Goal: Communication & Community: Answer question/provide support

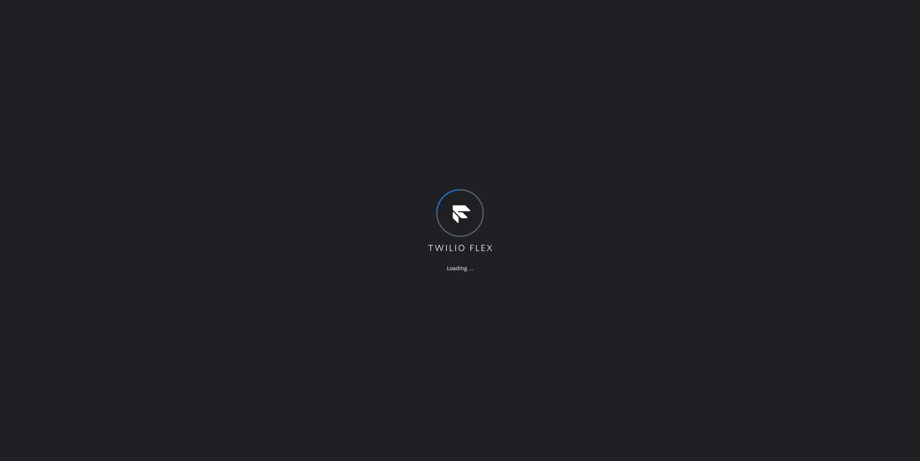
click at [501, 89] on div "Loading ..." at bounding box center [460, 230] width 920 height 461
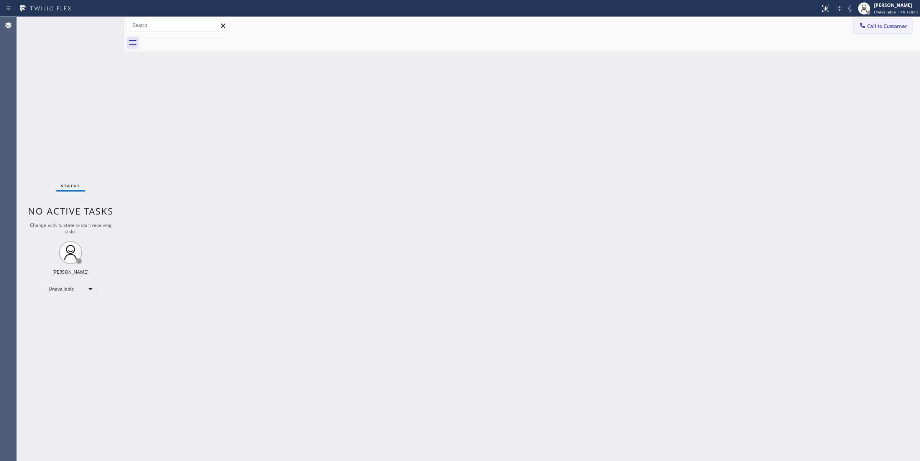
drag, startPoint x: 887, startPoint y: 29, endPoint x: 750, endPoint y: 53, distance: 138.9
click at [887, 29] on span "Call to Customer" at bounding box center [887, 26] width 40 height 7
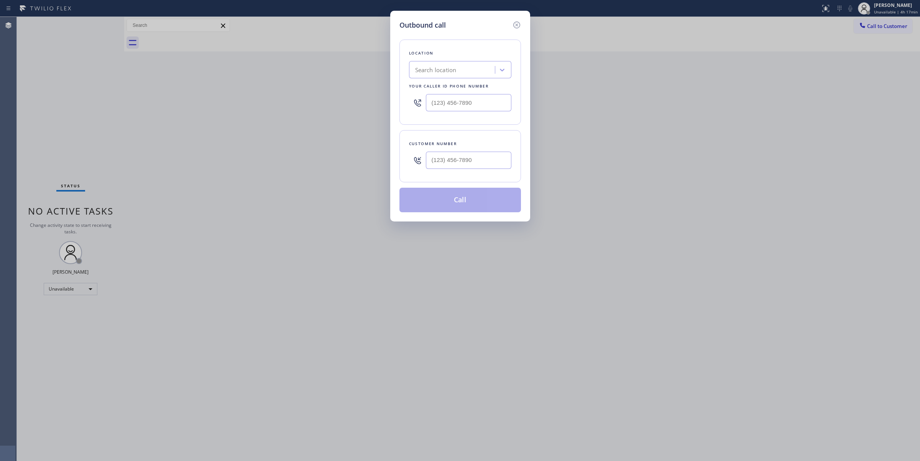
click at [442, 73] on div "Location Search location Your caller id phone number" at bounding box center [461, 81] width 122 height 85
click at [445, 71] on div "Search location" at bounding box center [435, 70] width 41 height 9
paste input "7145288455"
type input "7145288455"
click at [464, 160] on input "text" at bounding box center [469, 159] width 86 height 17
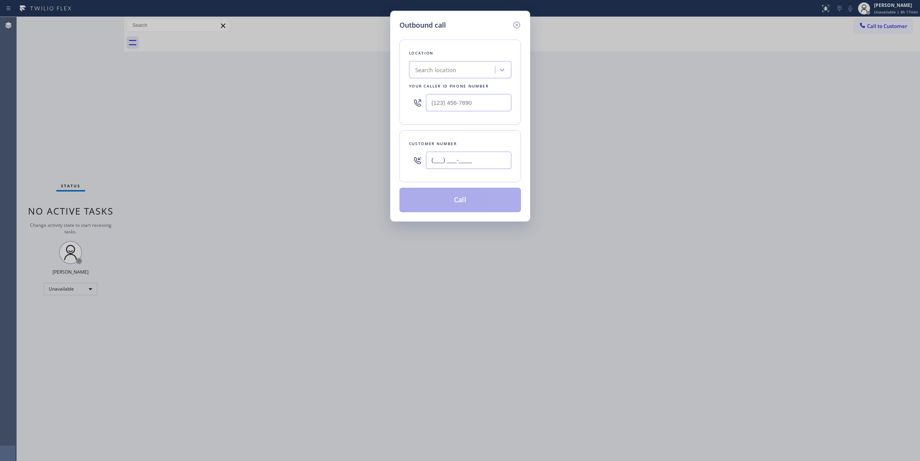
paste input "714) 528-8455"
type input "[PHONE_NUMBER]"
click at [465, 66] on div "Search location" at bounding box center [453, 69] width 84 height 13
type input "thermador"
click at [474, 67] on div "thermador" at bounding box center [445, 69] width 68 height 13
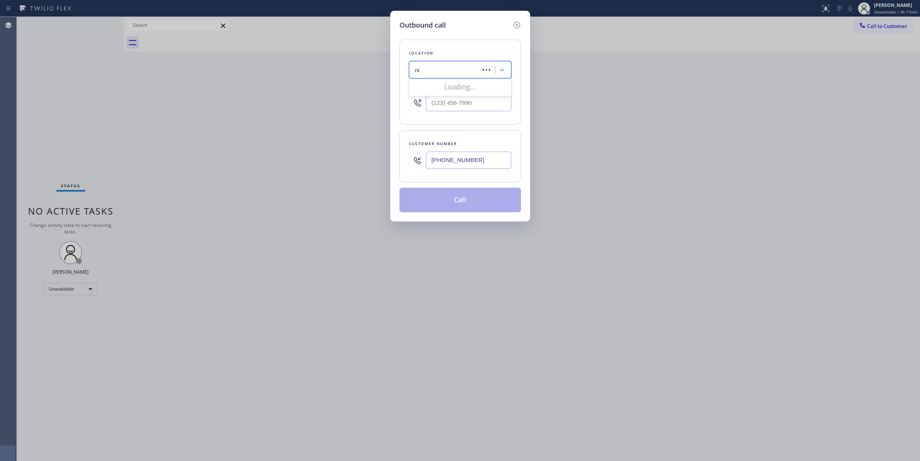
type input "n"
type input "viking"
click at [476, 165] on input "[PHONE_NUMBER]" at bounding box center [469, 159] width 86 height 17
click at [476, 164] on input "[PHONE_NUMBER]" at bounding box center [469, 159] width 86 height 17
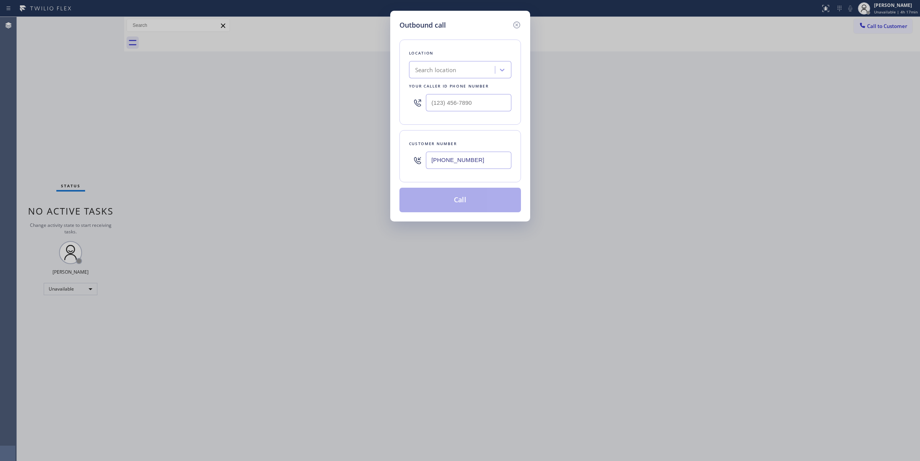
click at [476, 164] on input "[PHONE_NUMBER]" at bounding box center [469, 159] width 86 height 17
paste input "text"
type input "[PHONE_NUMBER]"
click at [493, 66] on div "Search location" at bounding box center [453, 69] width 84 height 13
click at [504, 66] on icon at bounding box center [503, 70] width 8 height 8
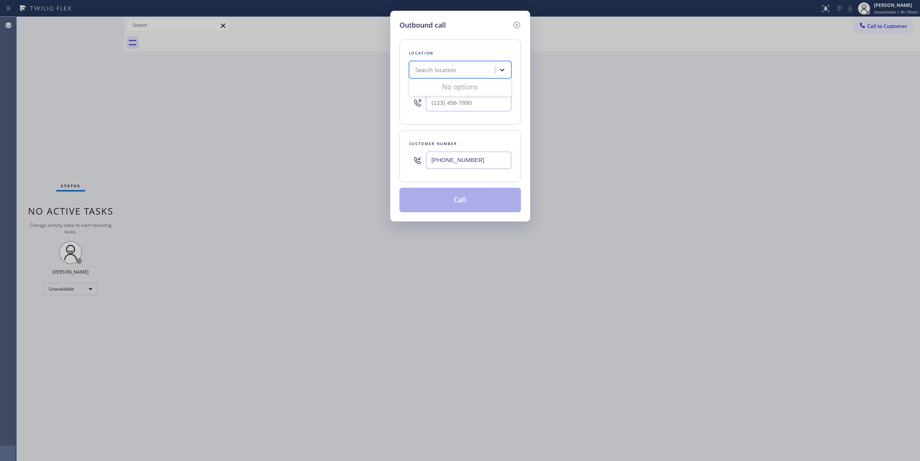
click at [504, 66] on icon at bounding box center [503, 70] width 8 height 8
type input "kenmore"
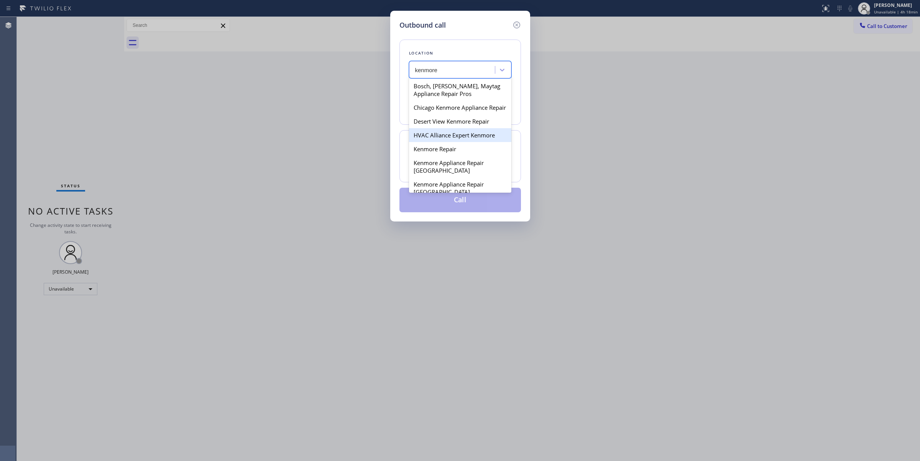
scroll to position [240, 0]
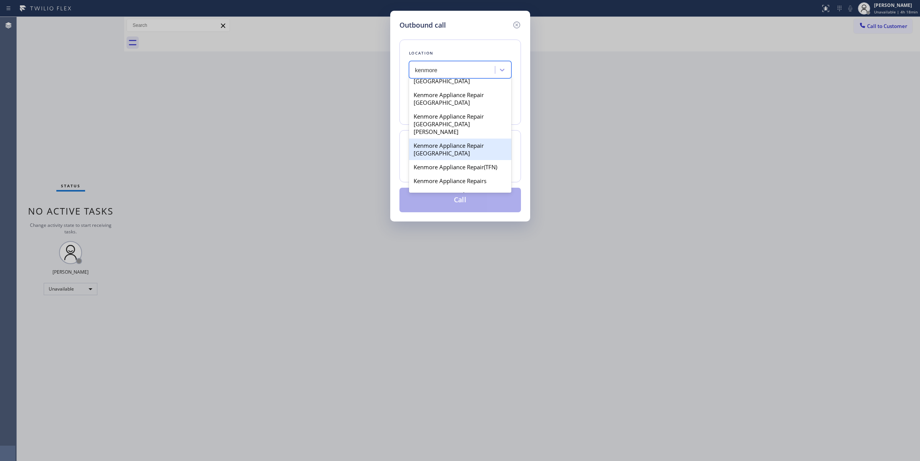
click at [453, 153] on div "Kenmore Appliance Repair [GEOGRAPHIC_DATA]" at bounding box center [460, 148] width 102 height 21
type input "[PHONE_NUMBER]"
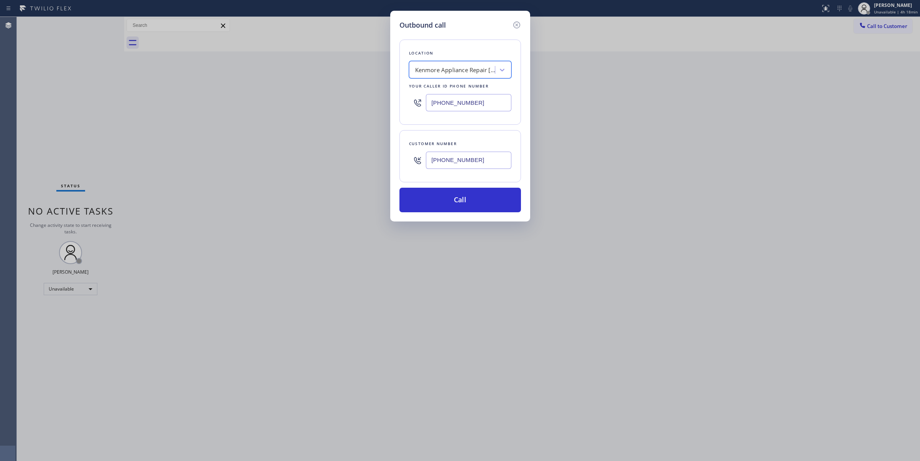
click at [458, 165] on input "[PHONE_NUMBER]" at bounding box center [469, 159] width 86 height 17
click at [464, 198] on button "Call" at bounding box center [461, 200] width 122 height 25
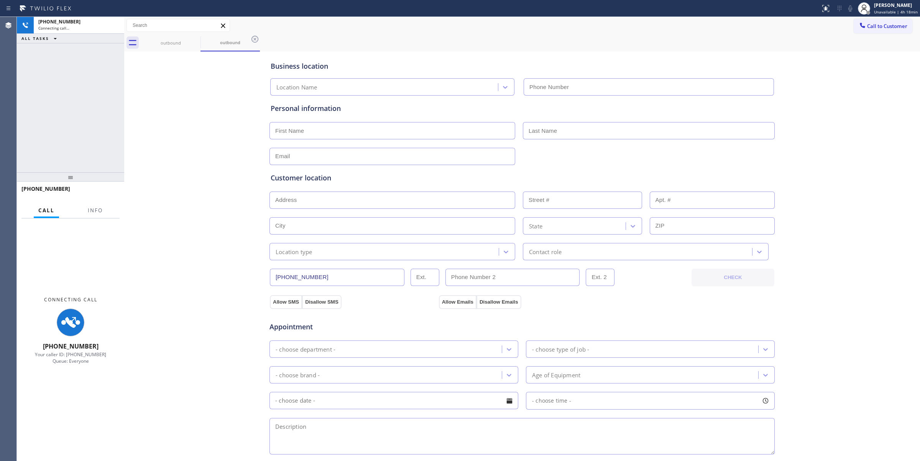
type input "[PHONE_NUMBER]"
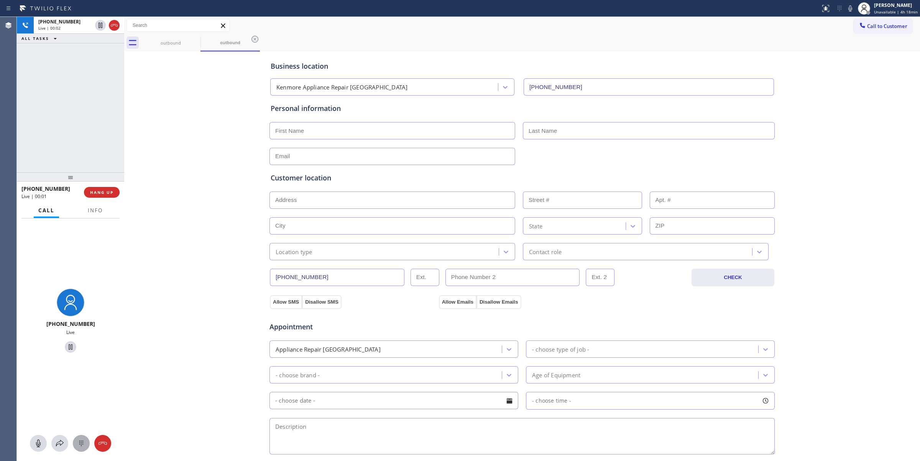
click at [88, 441] on div at bounding box center [81, 442] width 17 height 9
click at [833, 90] on div "Business location Kenmore Appliance Repair [GEOGRAPHIC_DATA] [PHONE_NUMBER] Per…" at bounding box center [522, 315] width 792 height 524
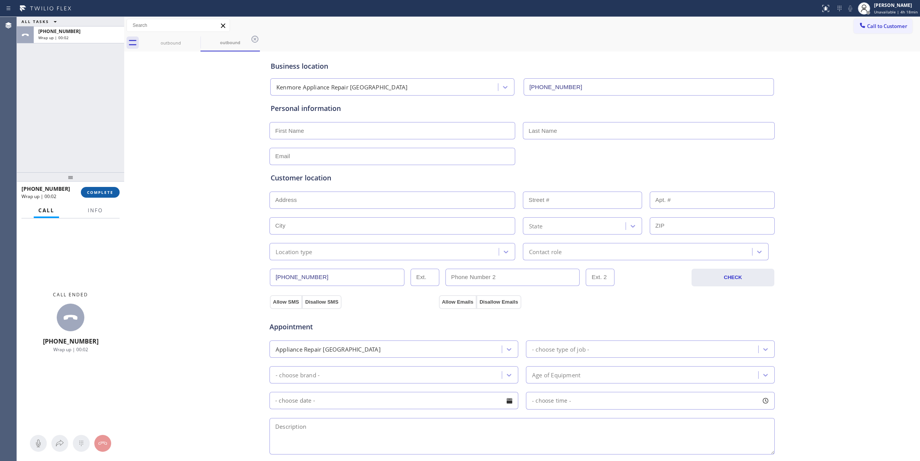
click at [109, 193] on span "COMPLETE" at bounding box center [100, 191] width 26 height 5
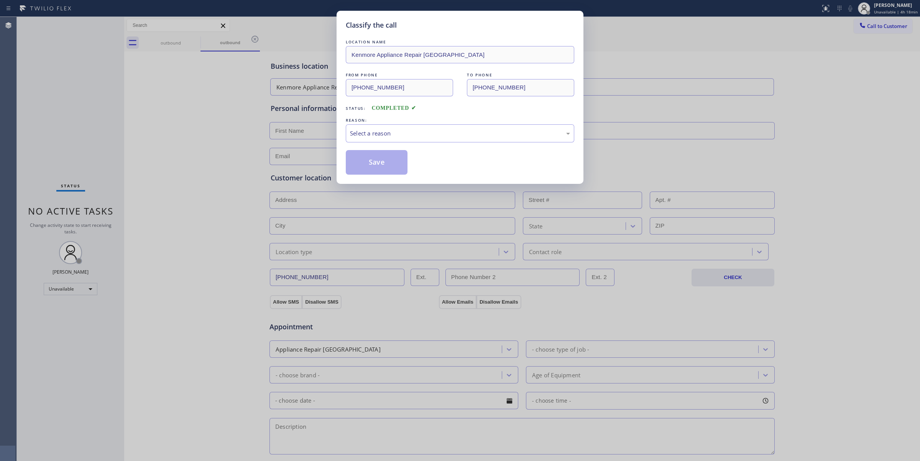
click at [433, 120] on div "REASON:" at bounding box center [460, 120] width 229 height 8
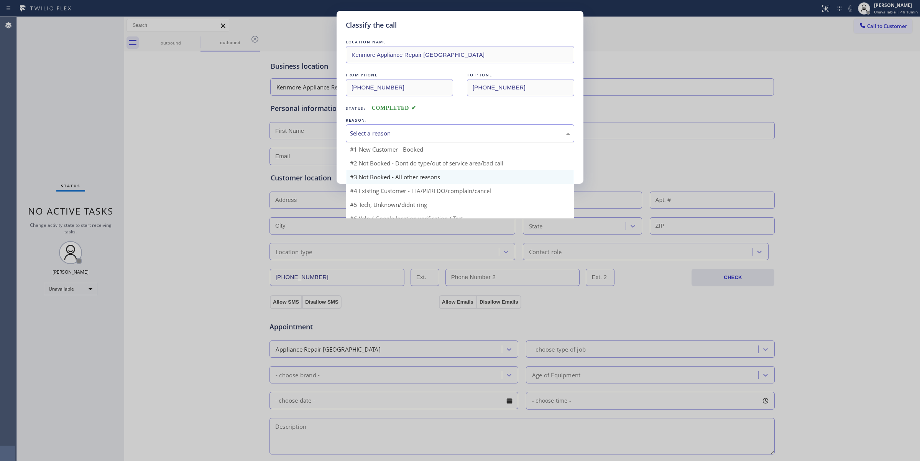
drag, startPoint x: 433, startPoint y: 128, endPoint x: 417, endPoint y: 175, distance: 50.1
click at [431, 135] on div "Select a reason" at bounding box center [460, 133] width 229 height 18
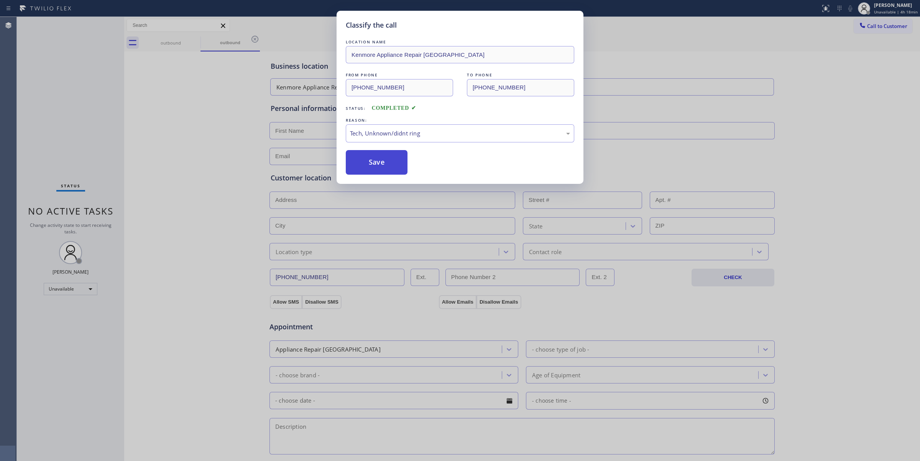
click at [375, 160] on button "Save" at bounding box center [377, 162] width 62 height 25
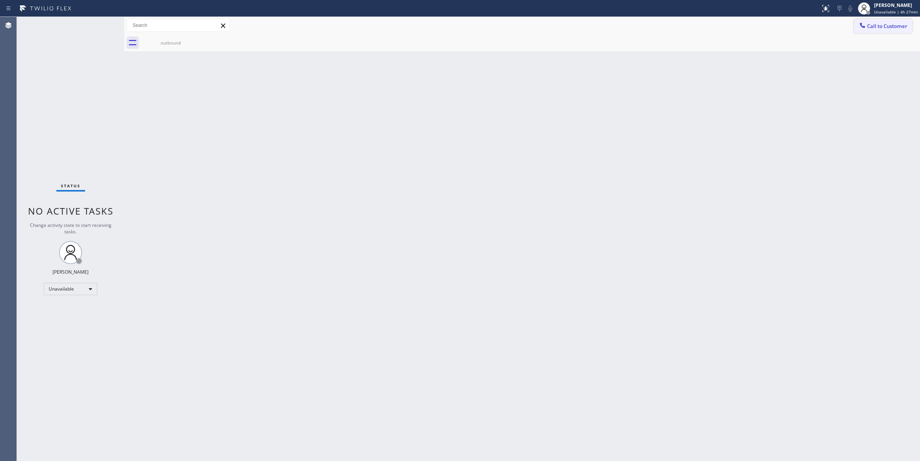
click at [895, 27] on span "Call to Customer" at bounding box center [887, 26] width 40 height 7
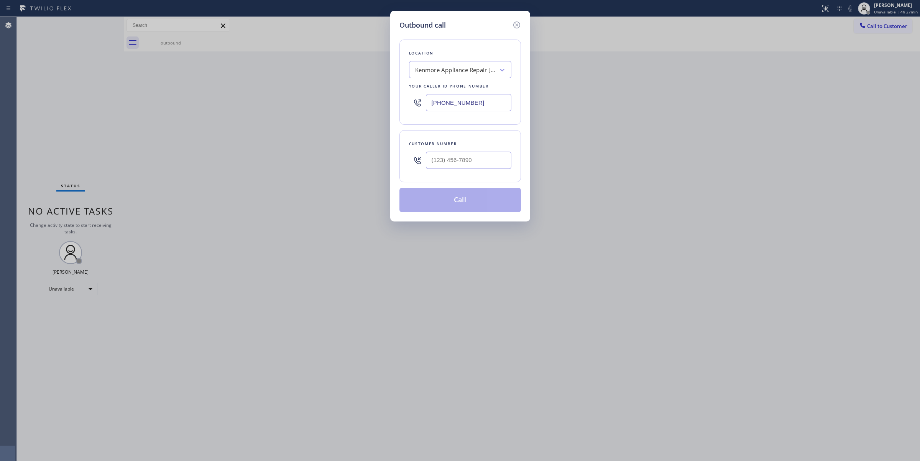
click at [448, 71] on div "Kenmore Appliance Repair [GEOGRAPHIC_DATA]" at bounding box center [455, 70] width 81 height 9
type input "subzero and wo"
click at [449, 89] on div "Appliance Subzero and Wolf Repair" at bounding box center [460, 86] width 102 height 14
click at [480, 104] on input "[PHONE_NUMBER]" at bounding box center [469, 102] width 86 height 17
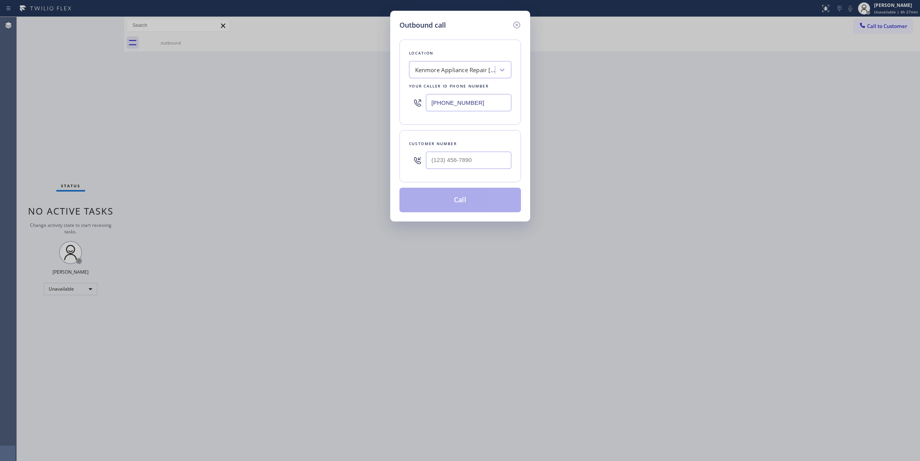
click at [480, 104] on input "[PHONE_NUMBER]" at bounding box center [469, 102] width 86 height 17
click at [468, 66] on div "Kenmore Appliance Repair [GEOGRAPHIC_DATA]" at bounding box center [455, 70] width 81 height 9
click at [483, 87] on div "Kenmore Appliance Repair [GEOGRAPHIC_DATA]" at bounding box center [460, 89] width 102 height 21
click at [474, 70] on div "Kenmore Appliance Repair [GEOGRAPHIC_DATA]" at bounding box center [455, 70] width 81 height 9
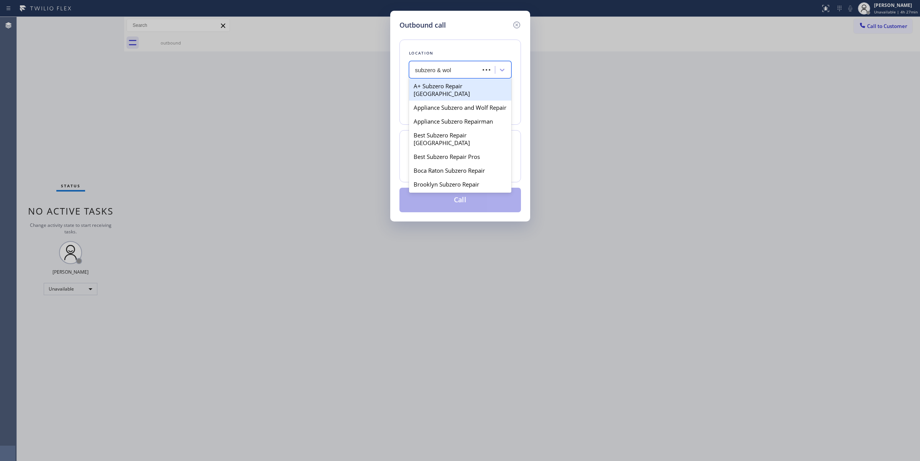
type input "subzero & wolf"
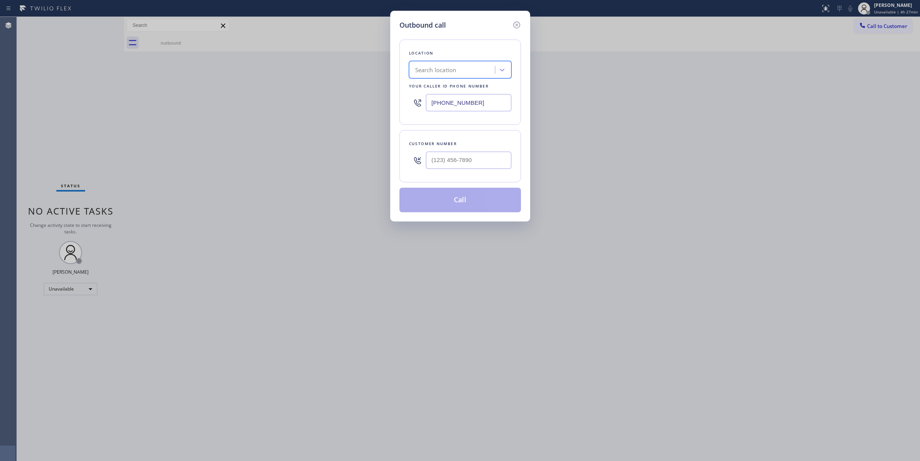
click at [462, 72] on div "Search location" at bounding box center [453, 69] width 84 height 13
type input "Subzero and wolf"
click at [461, 84] on div "Appliance Subzero and Wolf Repair" at bounding box center [460, 86] width 102 height 14
type input "[PHONE_NUMBER]"
click at [488, 101] on input "[PHONE_NUMBER]" at bounding box center [469, 102] width 86 height 17
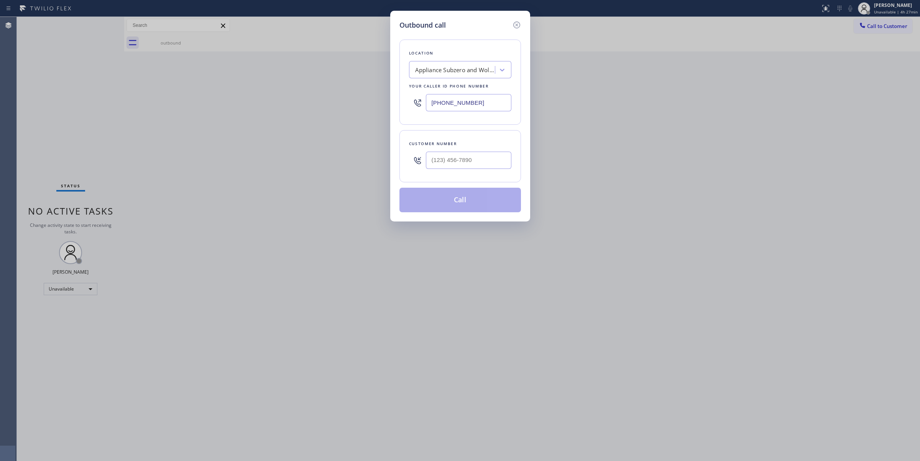
click at [488, 101] on input "[PHONE_NUMBER]" at bounding box center [469, 102] width 86 height 17
drag, startPoint x: 553, startPoint y: 84, endPoint x: 630, endPoint y: 71, distance: 77.9
click at [553, 84] on div "Outbound call Location Appliance Subzero and Wolf Repair Your caller id phone n…" at bounding box center [460, 230] width 920 height 461
click at [516, 23] on icon at bounding box center [516, 24] width 9 height 9
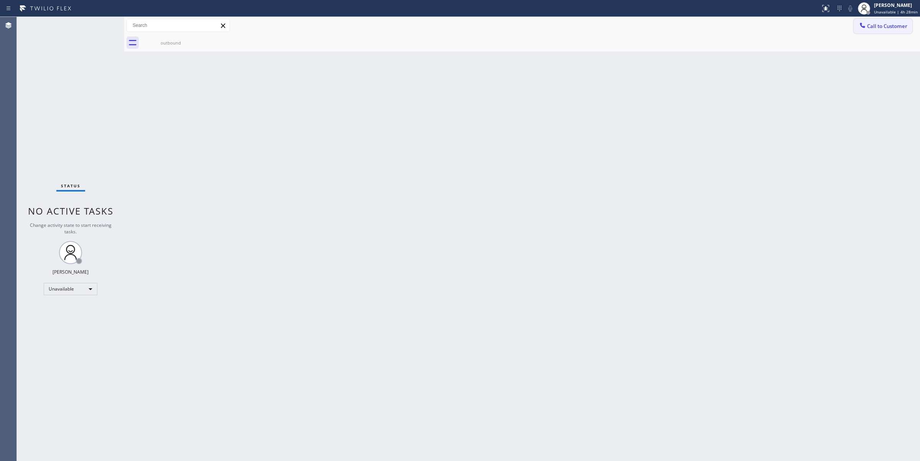
click at [872, 25] on span "Call to Customer" at bounding box center [887, 26] width 40 height 7
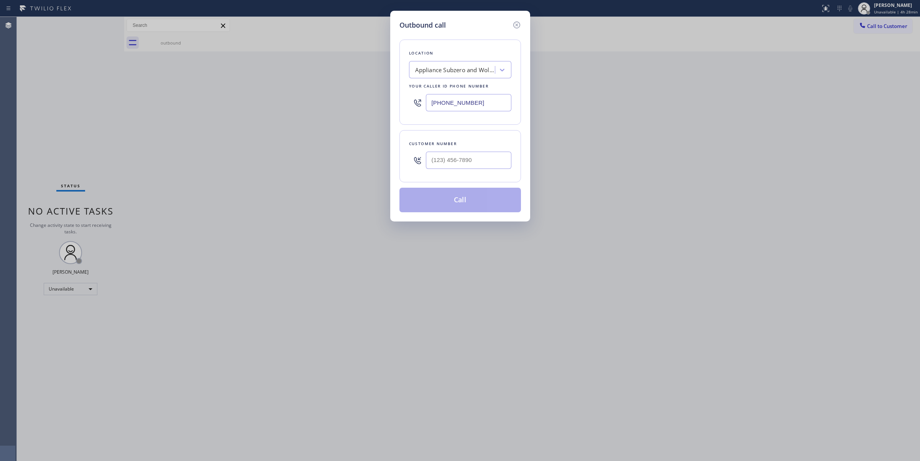
click at [449, 66] on div "Appliance Subzero and Wolf Repair" at bounding box center [455, 70] width 81 height 9
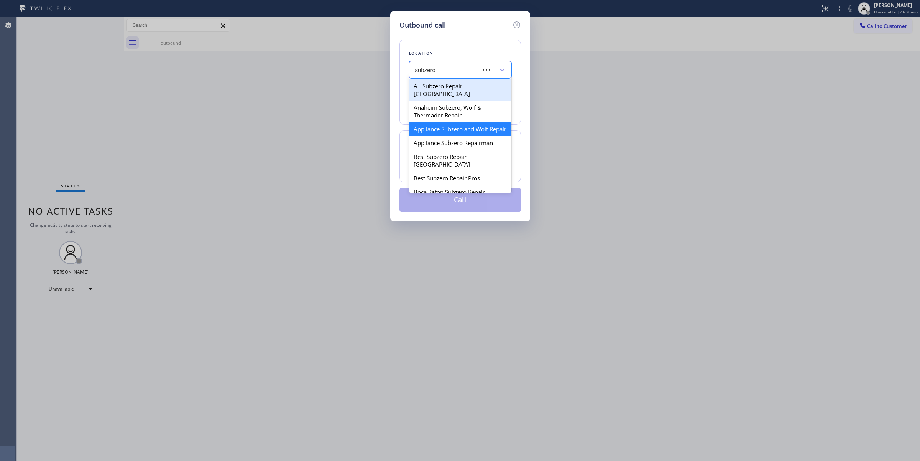
type input "subzero &"
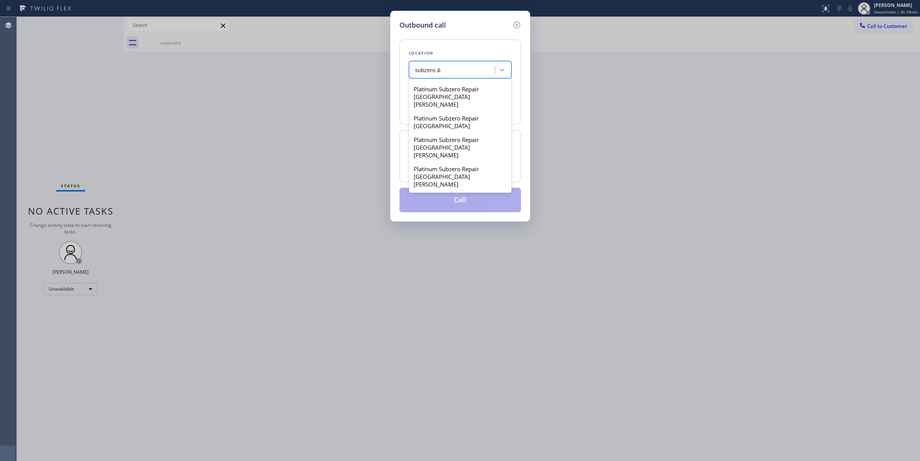
scroll to position [1711, 0]
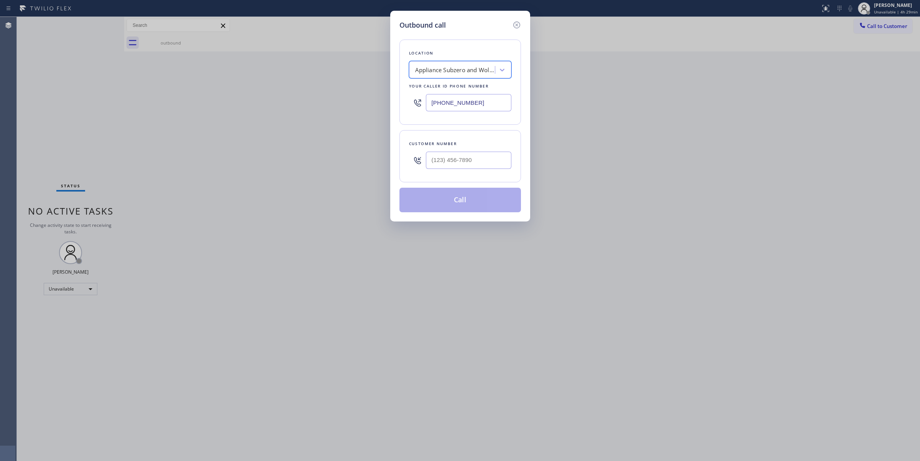
click at [468, 77] on div "Appliance Subzero and Wolf Repair" at bounding box center [460, 69] width 102 height 17
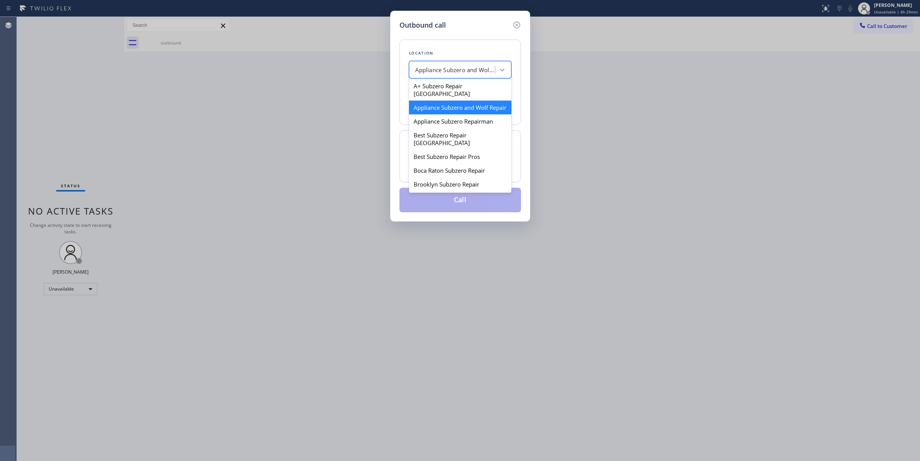
click at [466, 72] on div "Appliance Subzero and Wolf Repair" at bounding box center [455, 70] width 81 height 9
click at [465, 72] on div "Appliance Subzero and Wolf Repair" at bounding box center [455, 70] width 81 height 9
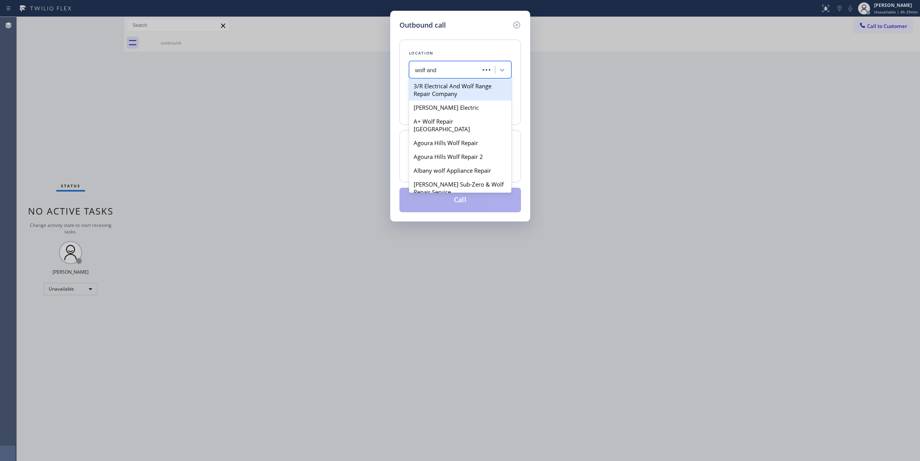
type input "wolf and"
click at [448, 109] on div "Seattle Best Wolf and SubZero Repair" at bounding box center [460, 110] width 102 height 21
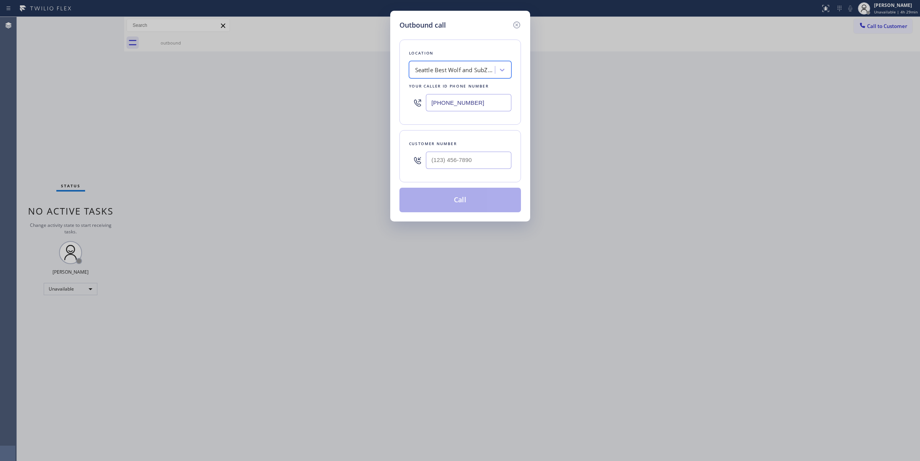
click at [487, 105] on input "[PHONE_NUMBER]" at bounding box center [469, 102] width 86 height 17
click at [481, 100] on input "[PHONE_NUMBER]" at bounding box center [469, 102] width 86 height 17
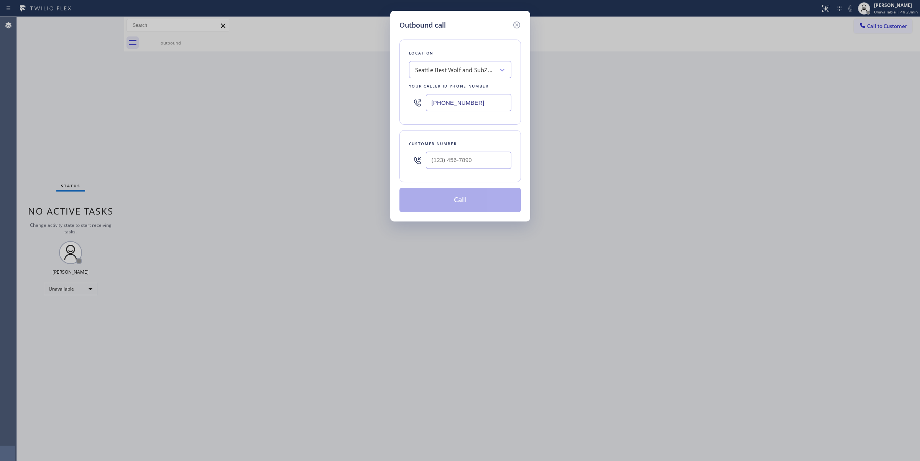
click at [481, 100] on input "[PHONE_NUMBER]" at bounding box center [469, 102] width 86 height 17
drag, startPoint x: 504, startPoint y: 106, endPoint x: 340, endPoint y: 87, distance: 165.6
click at [340, 89] on div "Outbound call Location [GEOGRAPHIC_DATA] Best Wolf and SubZero Repair Your call…" at bounding box center [460, 230] width 920 height 461
paste input "text"
type input "[PHONE_NUMBER]"
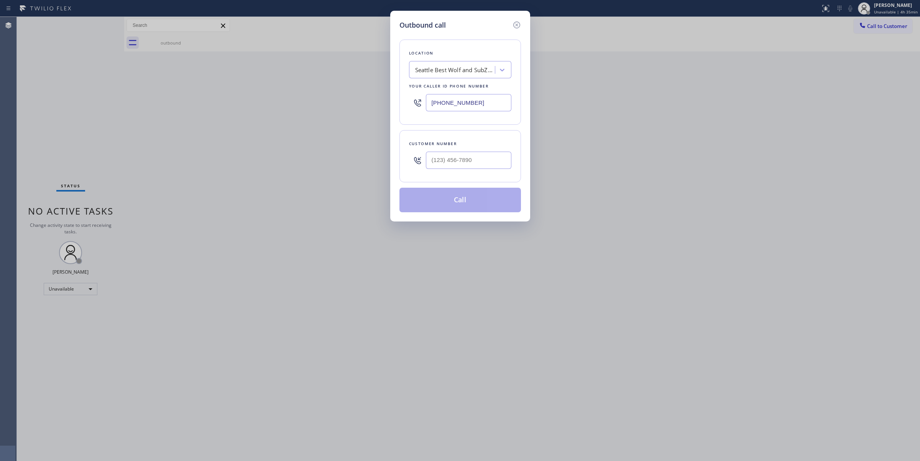
click at [471, 108] on input "[PHONE_NUMBER]" at bounding box center [469, 102] width 86 height 17
paste input "Blue Moon Electrical"
type input "Blue Moon Electrical"
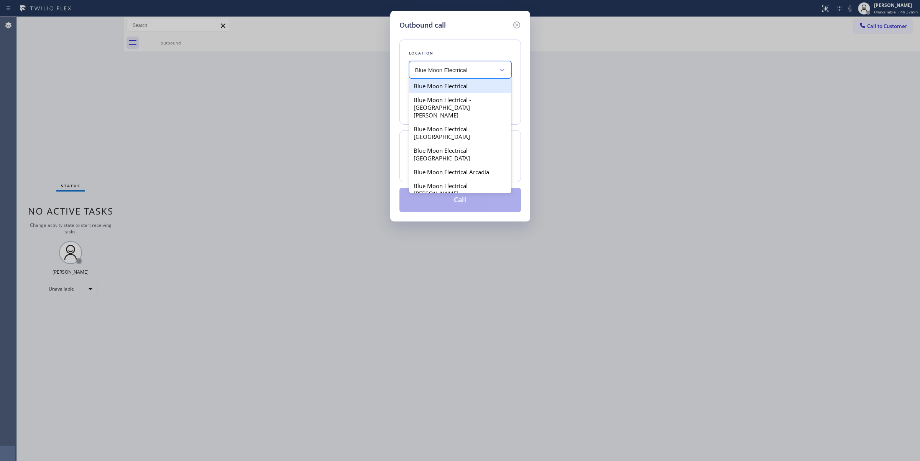
click at [452, 86] on div "Blue Moon Electrical" at bounding box center [460, 86] width 102 height 14
type input "[PHONE_NUMBER]"
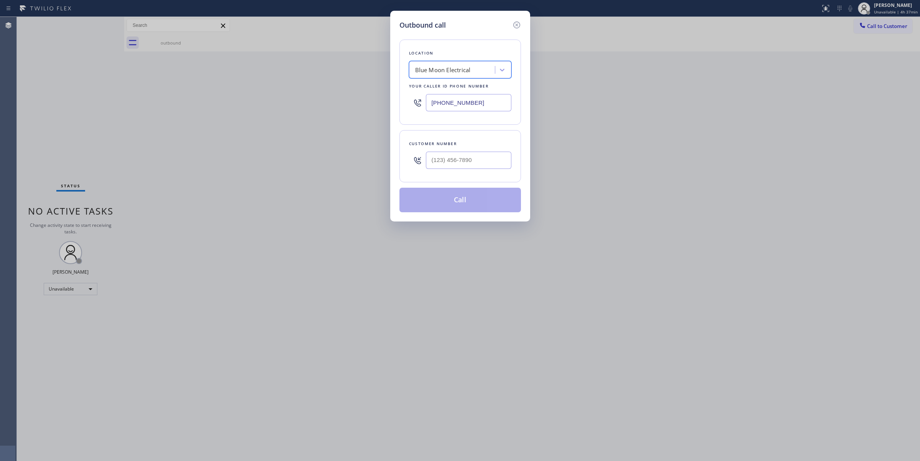
click at [462, 94] on input "[PHONE_NUMBER]" at bounding box center [469, 102] width 86 height 17
click at [462, 95] on input "[PHONE_NUMBER]" at bounding box center [469, 102] width 86 height 17
click at [518, 23] on icon at bounding box center [516, 24] width 9 height 9
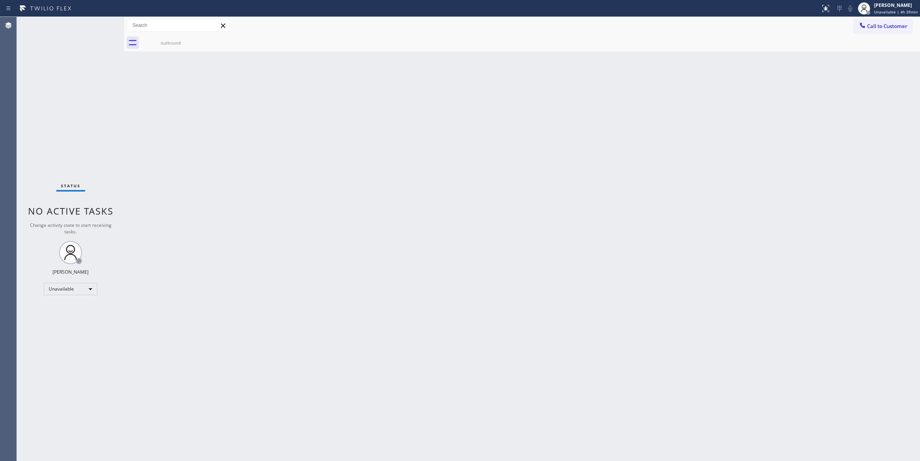
drag, startPoint x: 450, startPoint y: 176, endPoint x: 145, endPoint y: 8, distance: 347.7
click at [383, 150] on div "Back to Dashboard Change Sender ID Customers Technicians Select a contact Outbo…" at bounding box center [522, 239] width 796 height 444
click at [907, 5] on div "[PERSON_NAME]" at bounding box center [896, 5] width 44 height 7
click at [877, 61] on button "Break" at bounding box center [882, 61] width 77 height 10
